Goal: Task Accomplishment & Management: Use online tool/utility

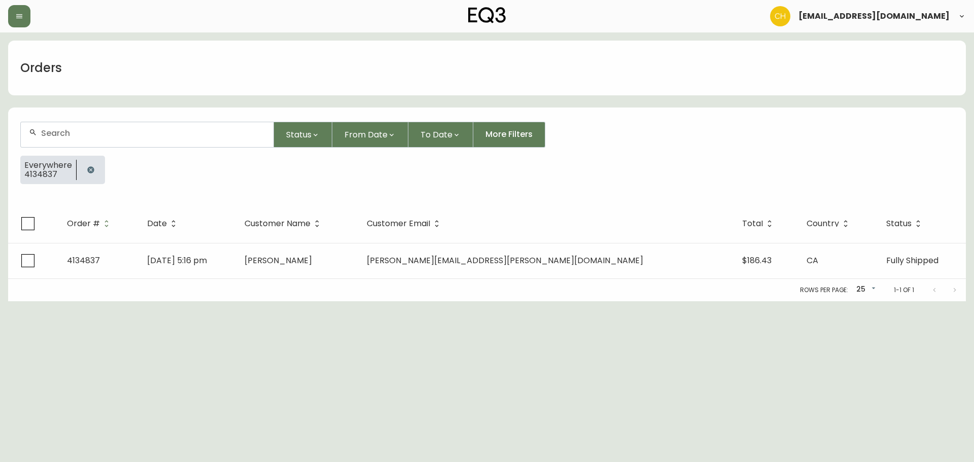
click at [131, 134] on input "text" at bounding box center [153, 133] width 224 height 10
type input "4134858"
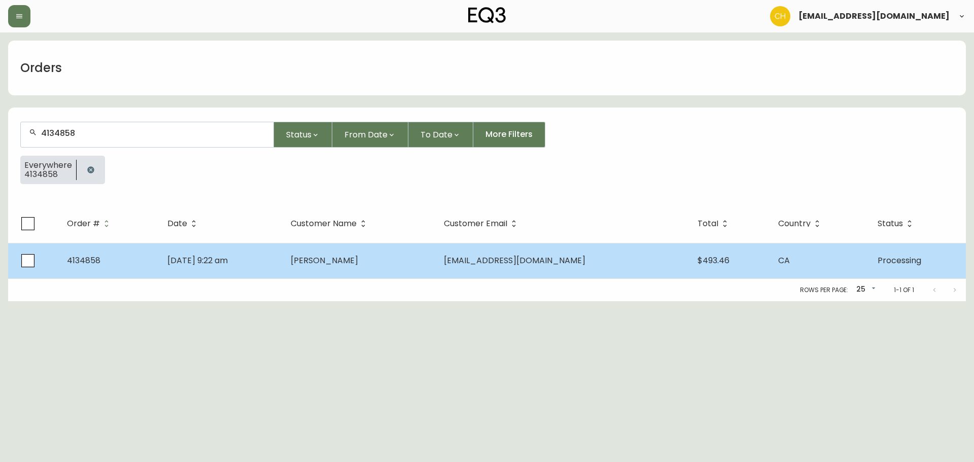
click at [328, 255] on span "[PERSON_NAME]" at bounding box center [324, 261] width 67 height 12
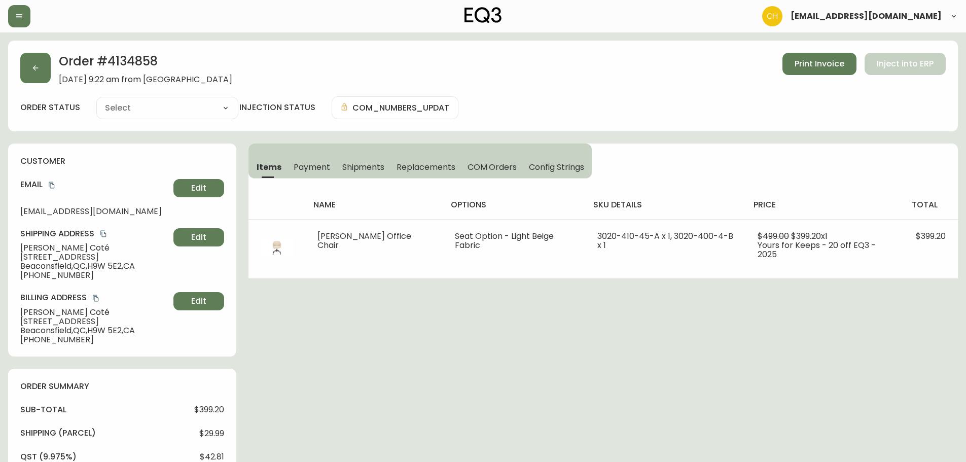
type input "Processing"
select select "PROCESSING"
click at [41, 62] on button "button" at bounding box center [35, 68] width 30 height 30
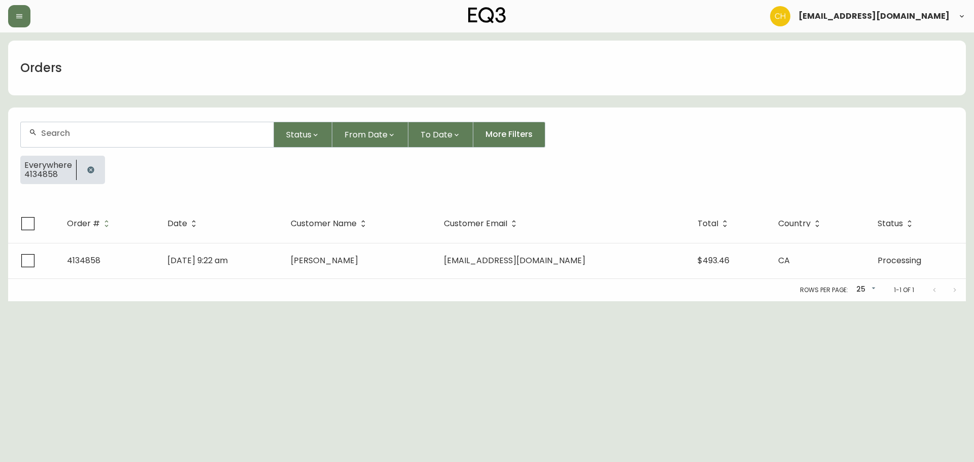
click at [62, 132] on input "text" at bounding box center [153, 133] width 224 height 10
type input "4134859"
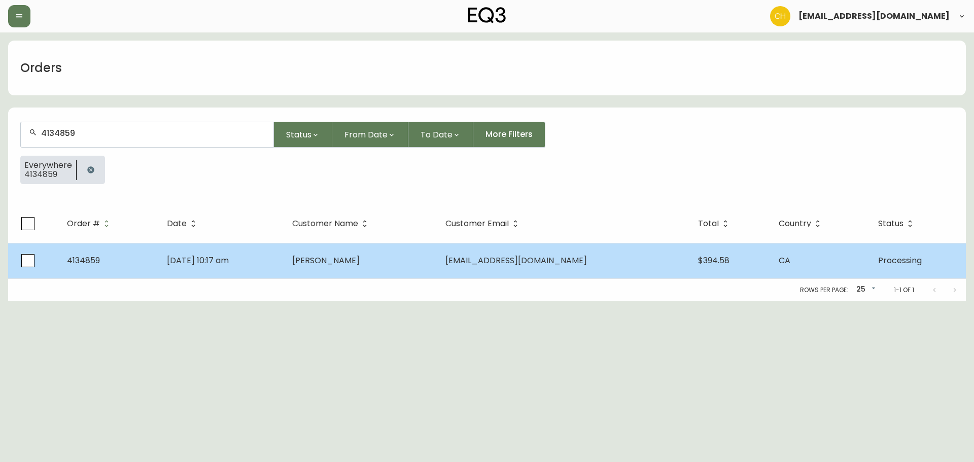
click at [284, 264] on td "[DATE] 10:17 am" at bounding box center [221, 260] width 125 height 35
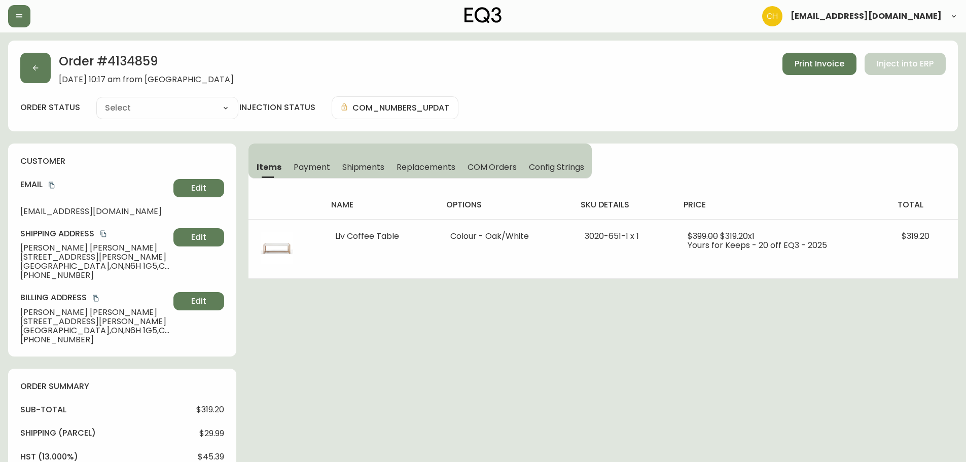
type input "Processing"
select select "PROCESSING"
click at [32, 64] on icon "button" at bounding box center [35, 68] width 8 height 8
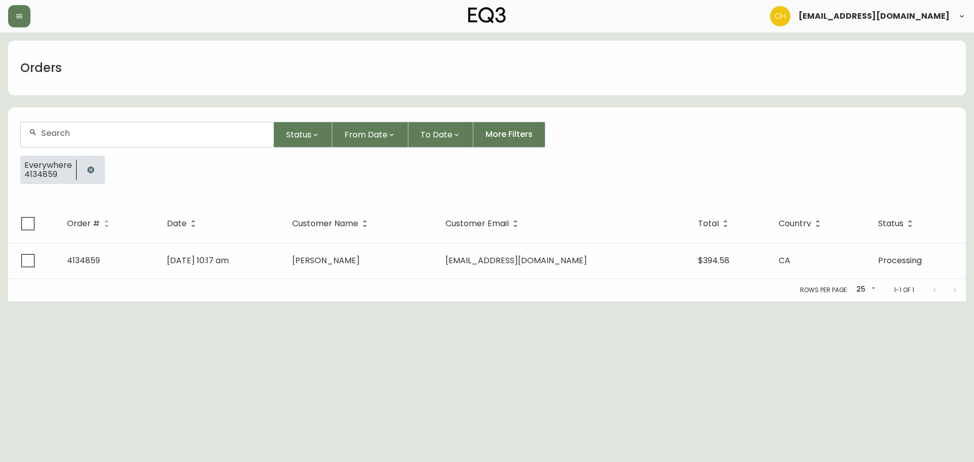
click at [88, 140] on div at bounding box center [147, 134] width 253 height 25
drag, startPoint x: 46, startPoint y: 133, endPoint x: 16, endPoint y: 133, distance: 29.9
click at [16, 133] on form "4 Status From Date To Date More Filters Everywhere 4134859" at bounding box center [486, 157] width 957 height 95
type input "4134862"
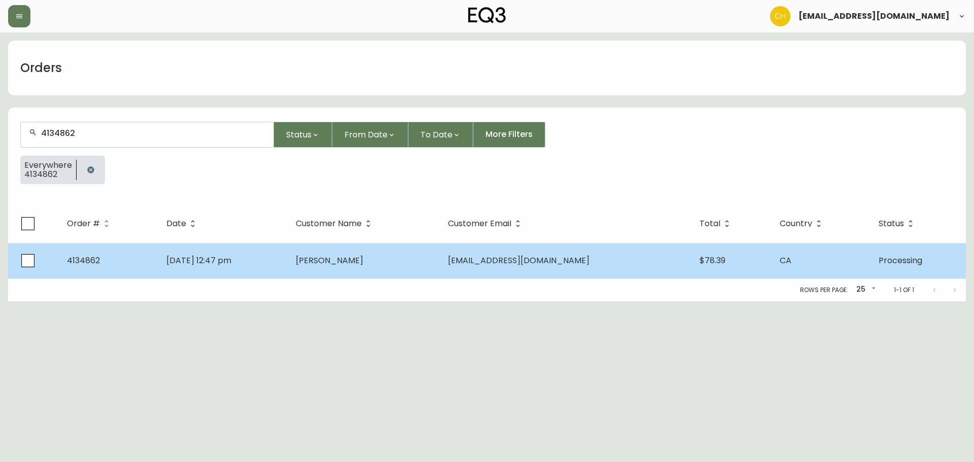
click at [265, 263] on td "[DATE] 12:47 pm" at bounding box center [222, 260] width 129 height 35
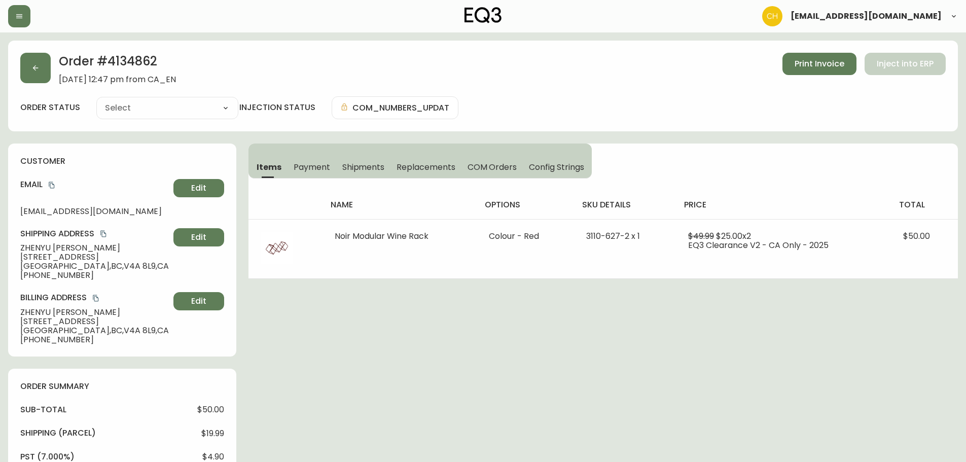
type input "Processing"
select select "PROCESSING"
click at [44, 67] on button "button" at bounding box center [35, 68] width 30 height 30
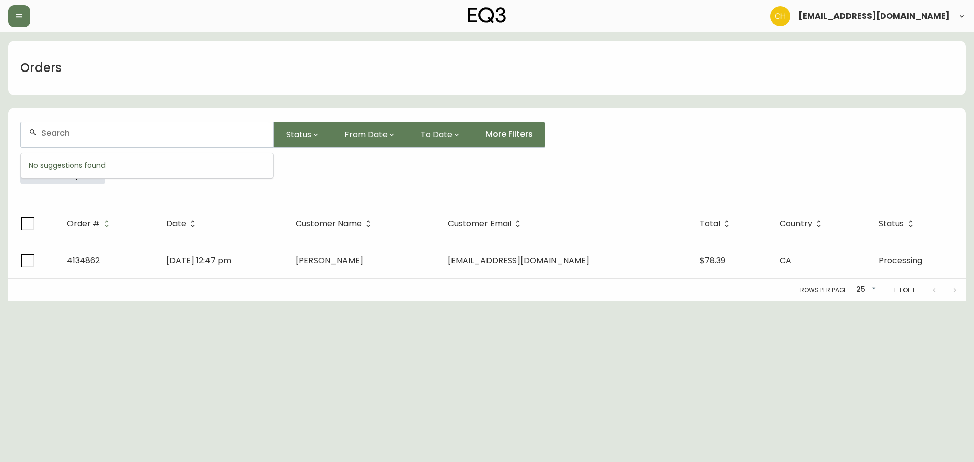
click at [59, 132] on input "text" at bounding box center [153, 133] width 224 height 10
type input "4134865"
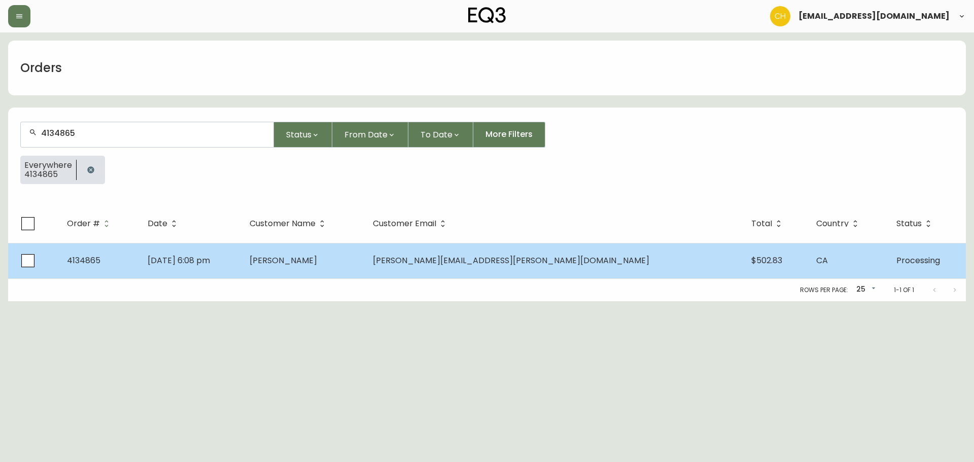
click at [317, 258] on span "[PERSON_NAME]" at bounding box center [283, 261] width 67 height 12
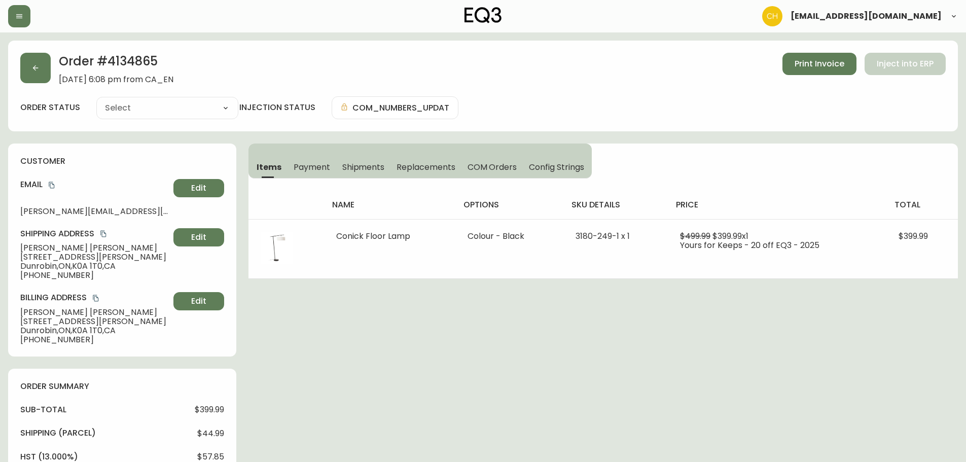
type input "Processing"
select select "PROCESSING"
click at [41, 67] on button "button" at bounding box center [35, 68] width 30 height 30
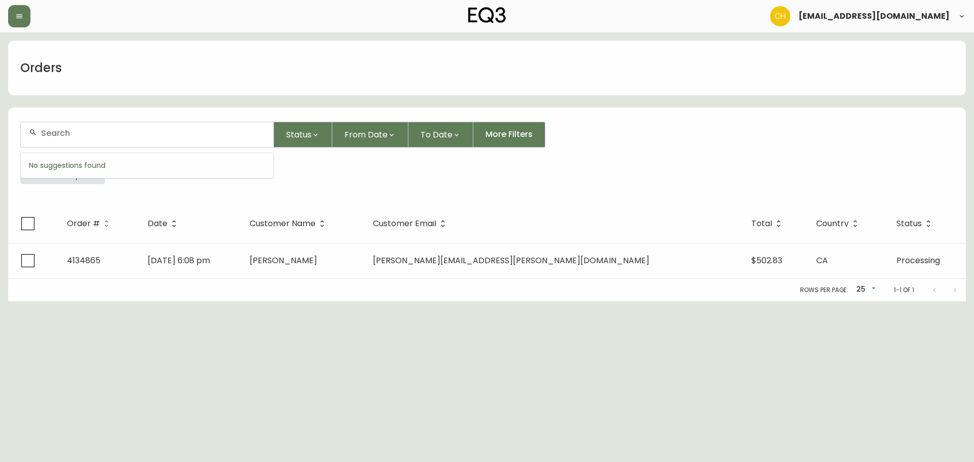
click at [54, 127] on div at bounding box center [147, 134] width 253 height 25
type input "4134866"
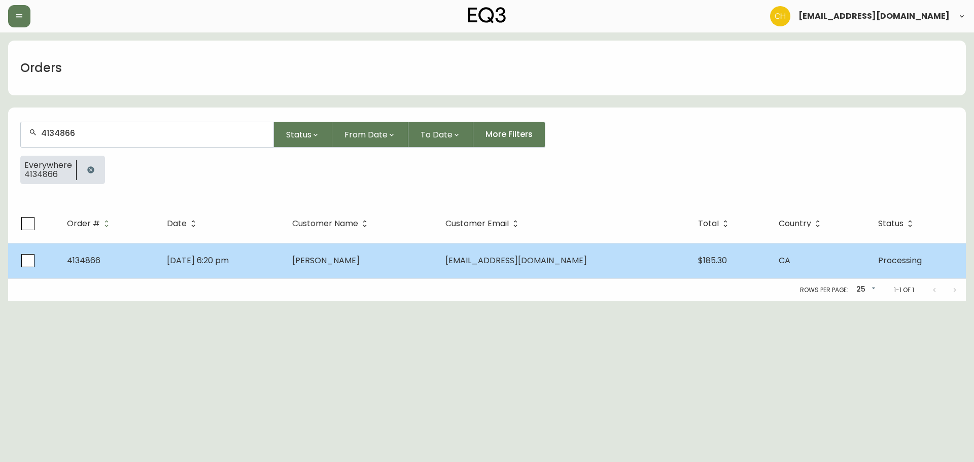
click at [336, 257] on span "[PERSON_NAME]" at bounding box center [325, 261] width 67 height 12
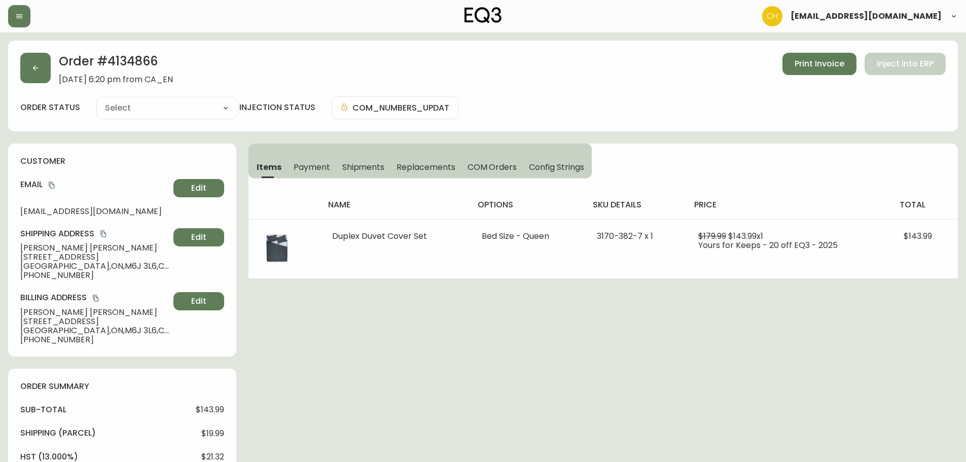
type input "Processing"
select select "PROCESSING"
click at [35, 59] on button "button" at bounding box center [35, 68] width 30 height 30
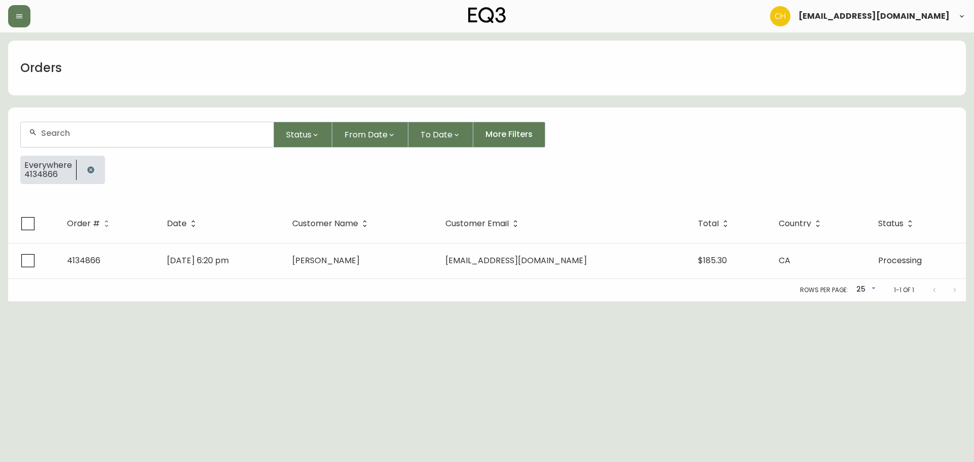
click at [56, 141] on div at bounding box center [147, 134] width 253 height 25
type input "4134871"
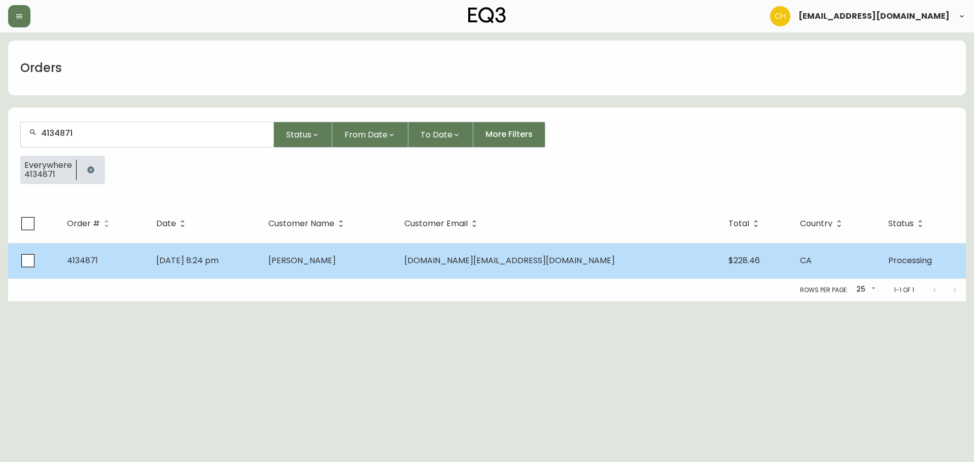
click at [336, 262] on span "[PERSON_NAME]" at bounding box center [301, 261] width 67 height 12
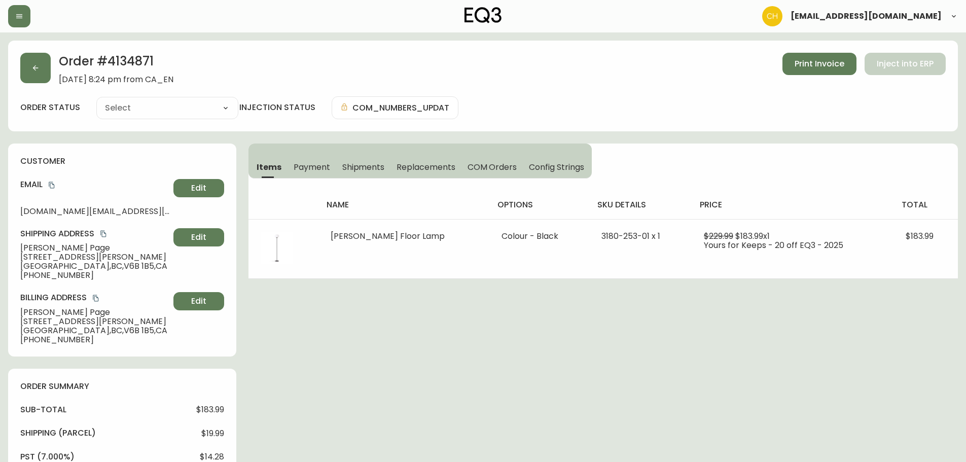
type input "Processing"
select select "PROCESSING"
click at [44, 61] on button "button" at bounding box center [35, 68] width 30 height 30
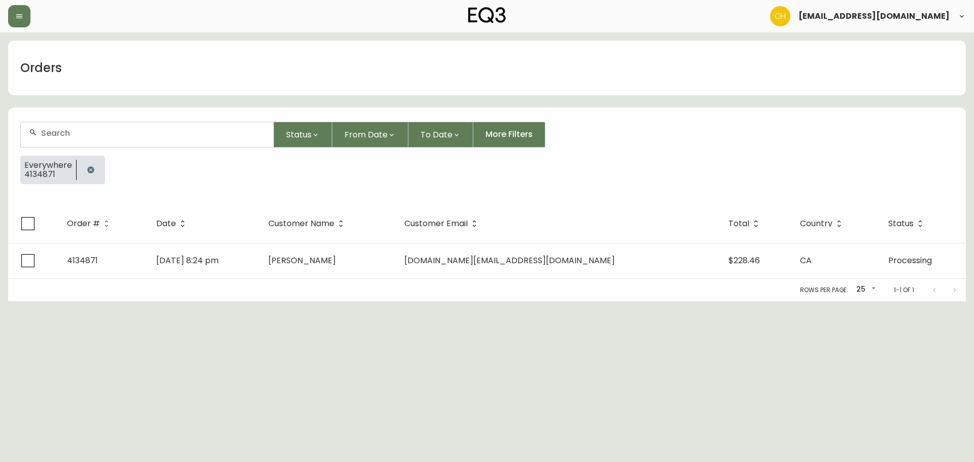
click at [70, 134] on input "text" at bounding box center [153, 133] width 224 height 10
type input "4134876"
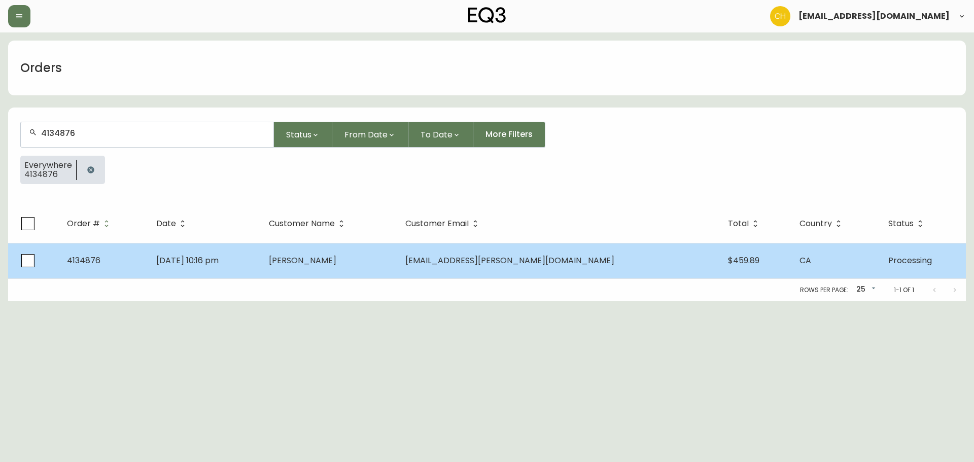
click at [397, 254] on td "[PERSON_NAME]" at bounding box center [329, 260] width 136 height 35
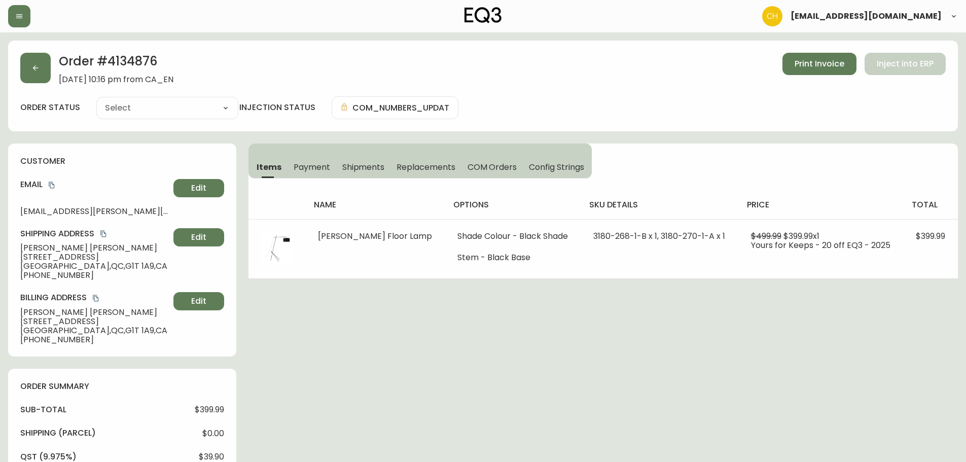
type input "Processing"
select select "PROCESSING"
click at [44, 71] on button "button" at bounding box center [35, 68] width 30 height 30
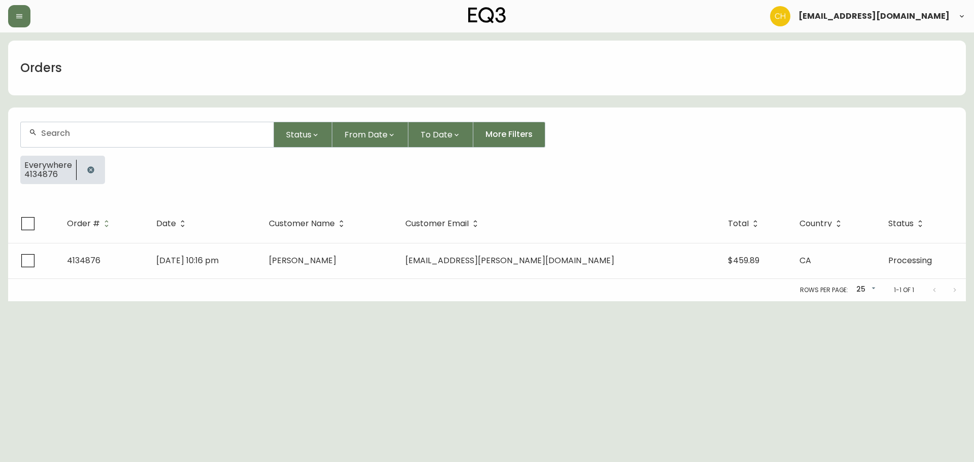
click at [53, 132] on input "text" at bounding box center [153, 133] width 224 height 10
type input "4134878"
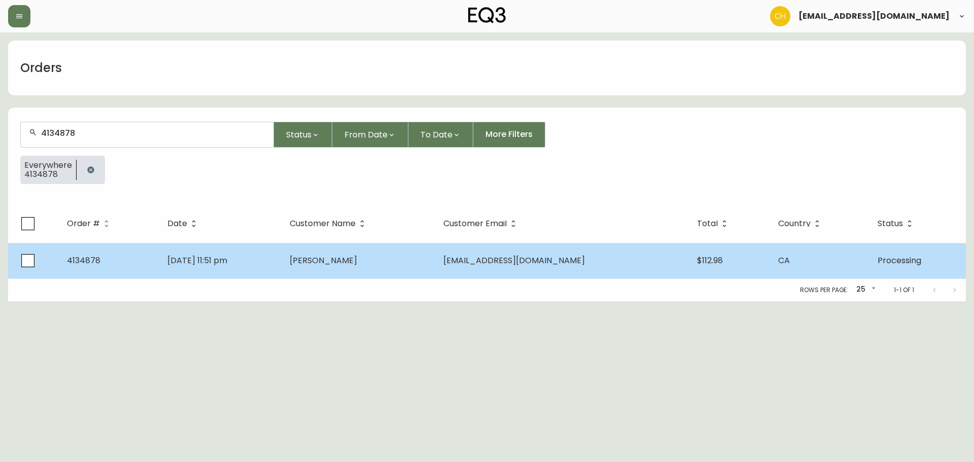
click at [281, 270] on td "[DATE] 11:51 pm" at bounding box center [220, 260] width 122 height 35
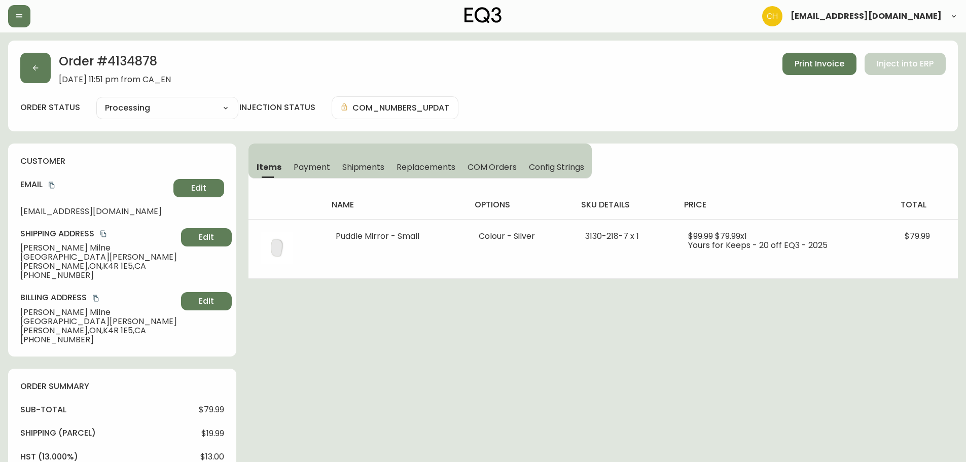
type input "Processing"
select select "PROCESSING"
click at [30, 66] on button "button" at bounding box center [35, 68] width 30 height 30
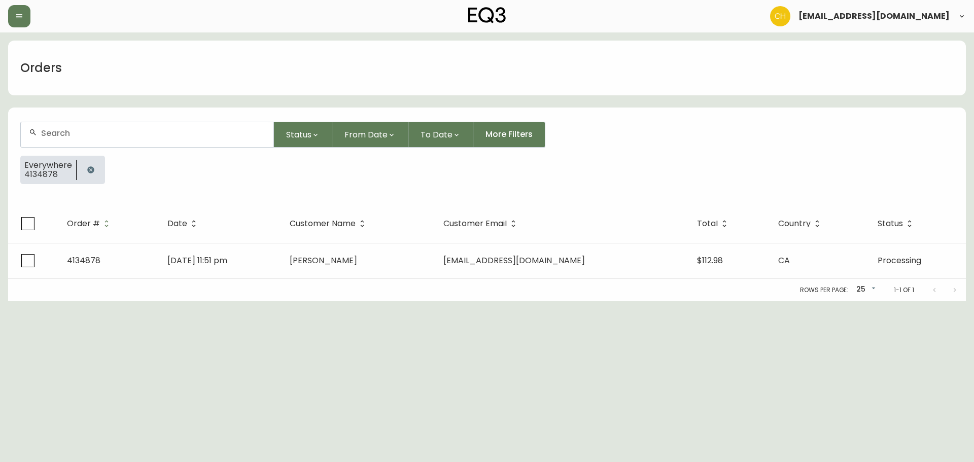
click at [54, 128] on input "text" at bounding box center [153, 133] width 224 height 10
type input "4134879"
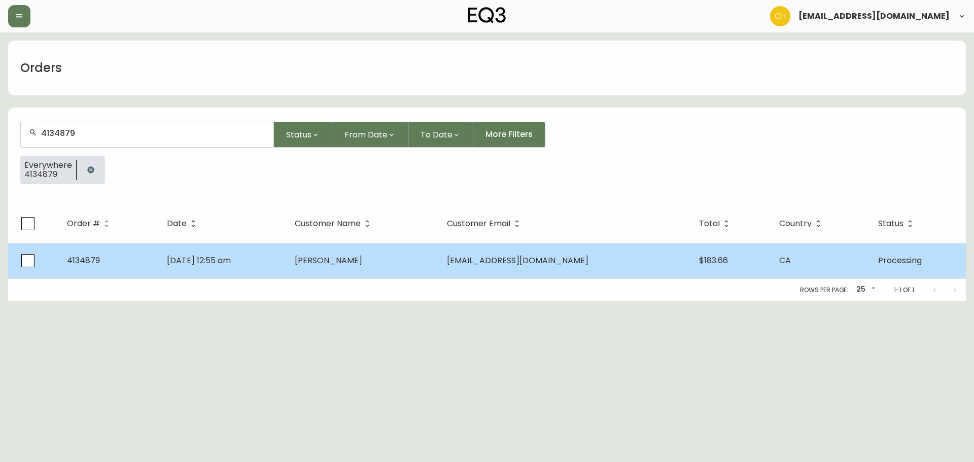
click at [209, 268] on td "[DATE] 12:55 am" at bounding box center [223, 260] width 128 height 35
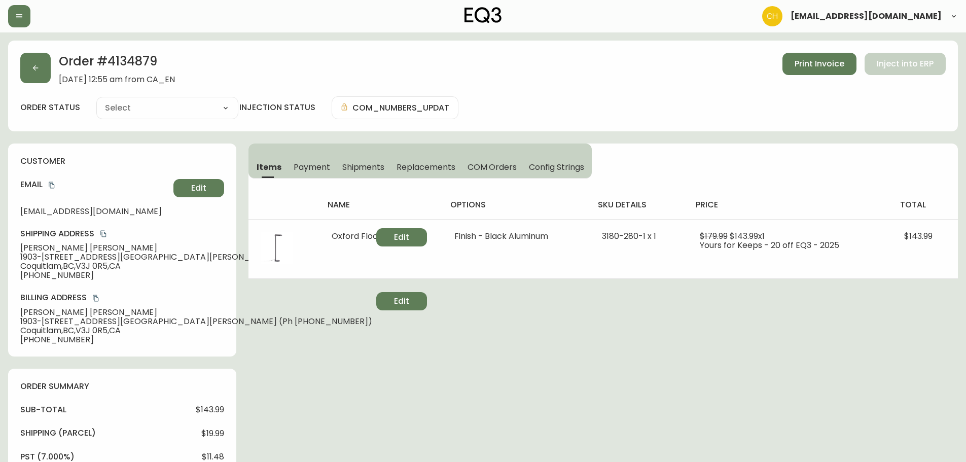
type input "Processing"
select select "PROCESSING"
click at [39, 64] on button "button" at bounding box center [35, 68] width 30 height 30
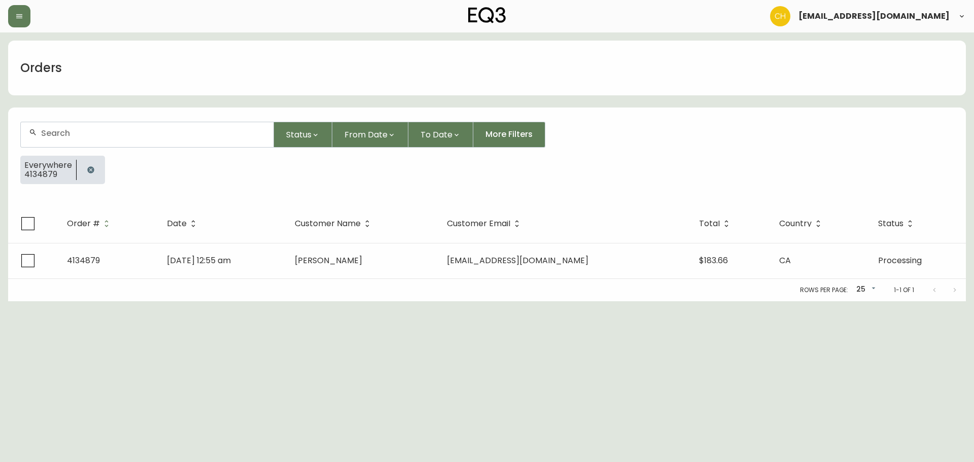
click at [58, 133] on input "text" at bounding box center [153, 133] width 224 height 10
type input "4134864"
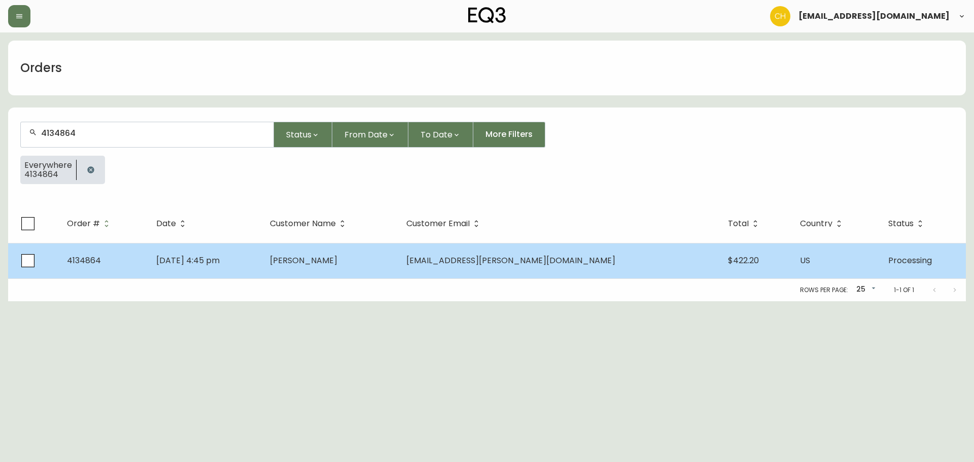
click at [337, 262] on span "[PERSON_NAME]" at bounding box center [303, 261] width 67 height 12
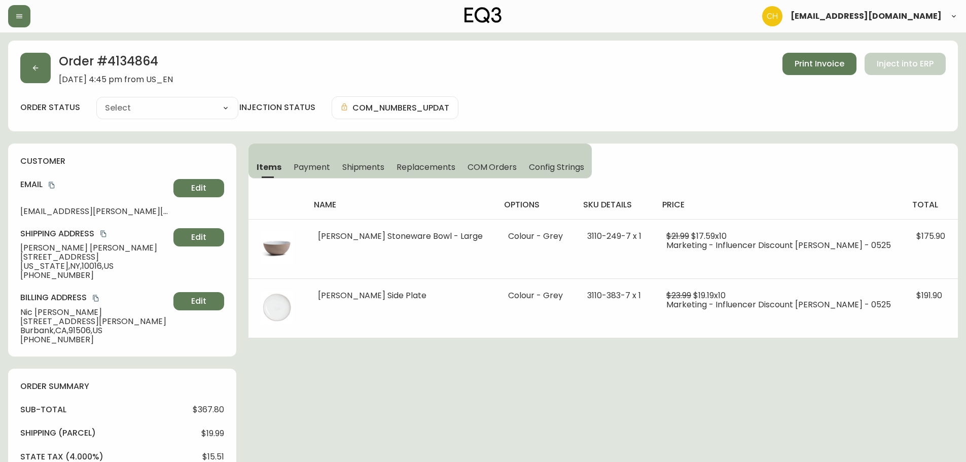
type input "Processing"
select select "PROCESSING"
click at [22, 14] on icon "button" at bounding box center [19, 16] width 8 height 8
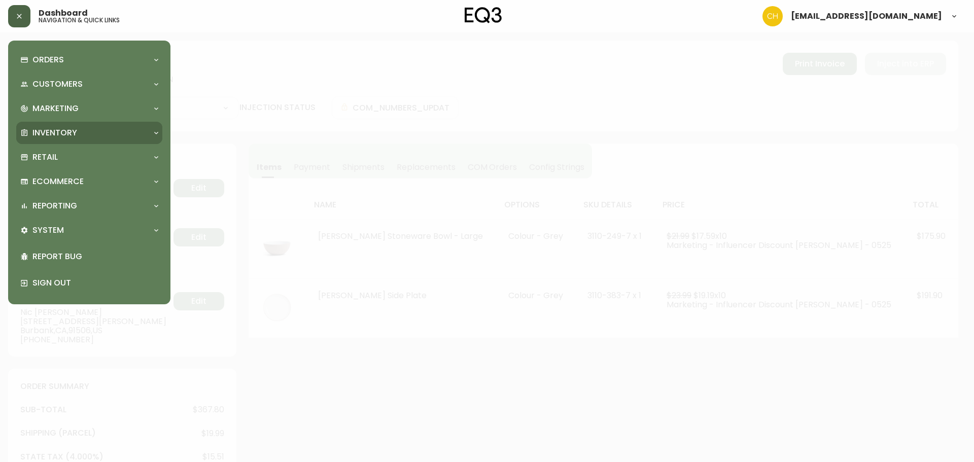
click at [54, 137] on p "Inventory" at bounding box center [54, 132] width 45 height 11
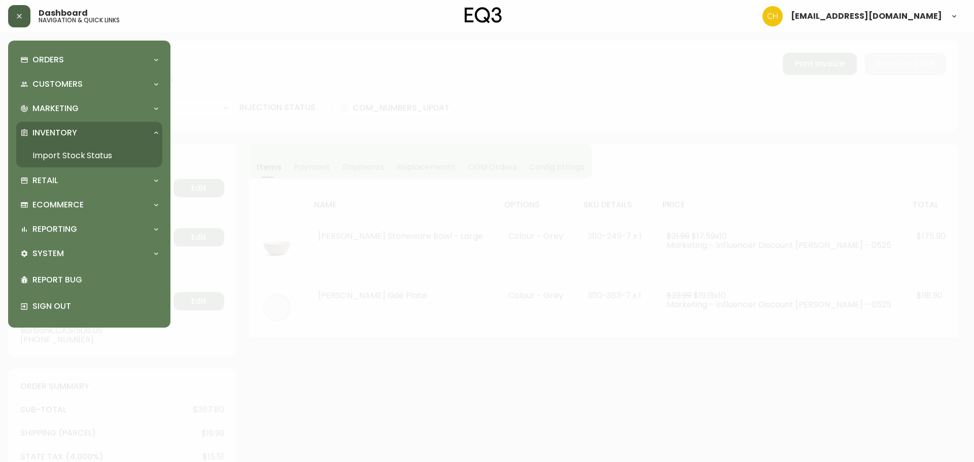
click at [54, 155] on link "Import Stock Status" at bounding box center [89, 155] width 146 height 23
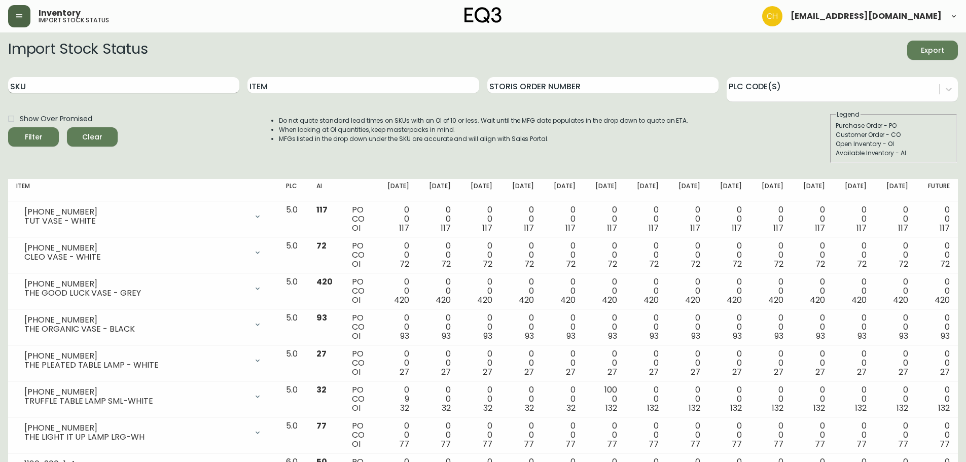
click at [75, 79] on input "SKU" at bounding box center [123, 85] width 231 height 16
type input "9040-34"
click at [8, 127] on button "Filter" at bounding box center [33, 136] width 51 height 19
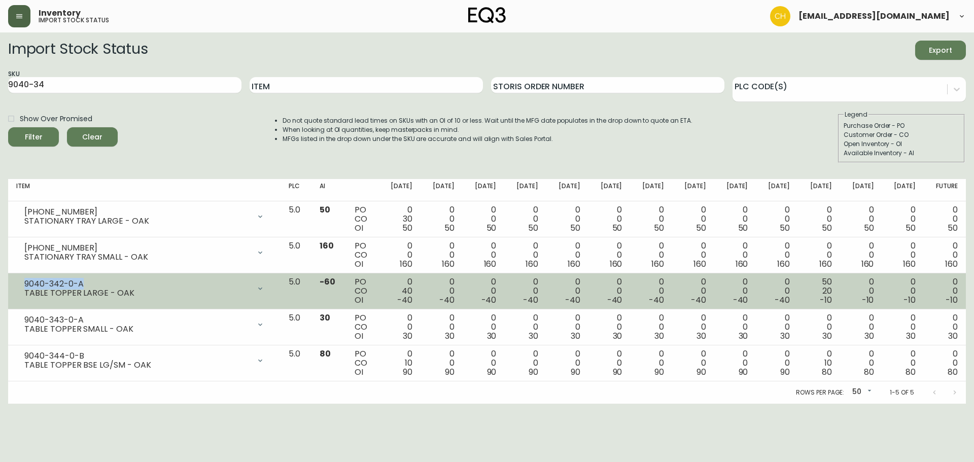
drag, startPoint x: 85, startPoint y: 282, endPoint x: 25, endPoint y: 283, distance: 59.8
click at [25, 283] on div "9040-342-0-A" at bounding box center [137, 283] width 226 height 9
copy div "9040-342-0-A"
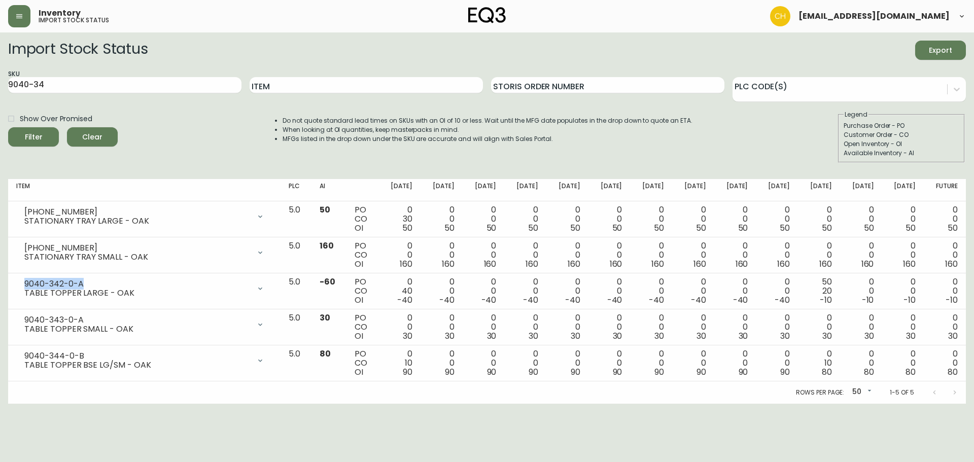
click at [22, 14] on button "button" at bounding box center [19, 16] width 22 height 22
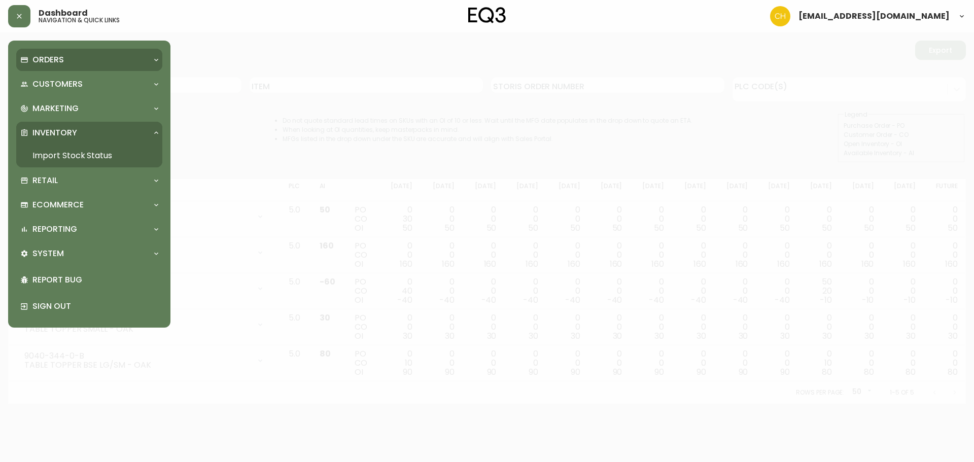
click at [53, 58] on p "Orders" at bounding box center [47, 59] width 31 height 11
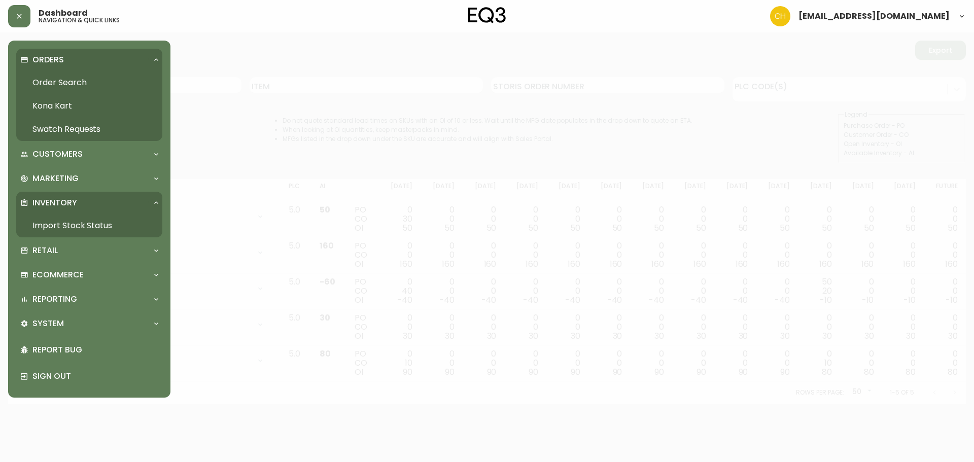
click at [57, 79] on link "Order Search" at bounding box center [89, 82] width 146 height 23
